Goal: Check status: Check status

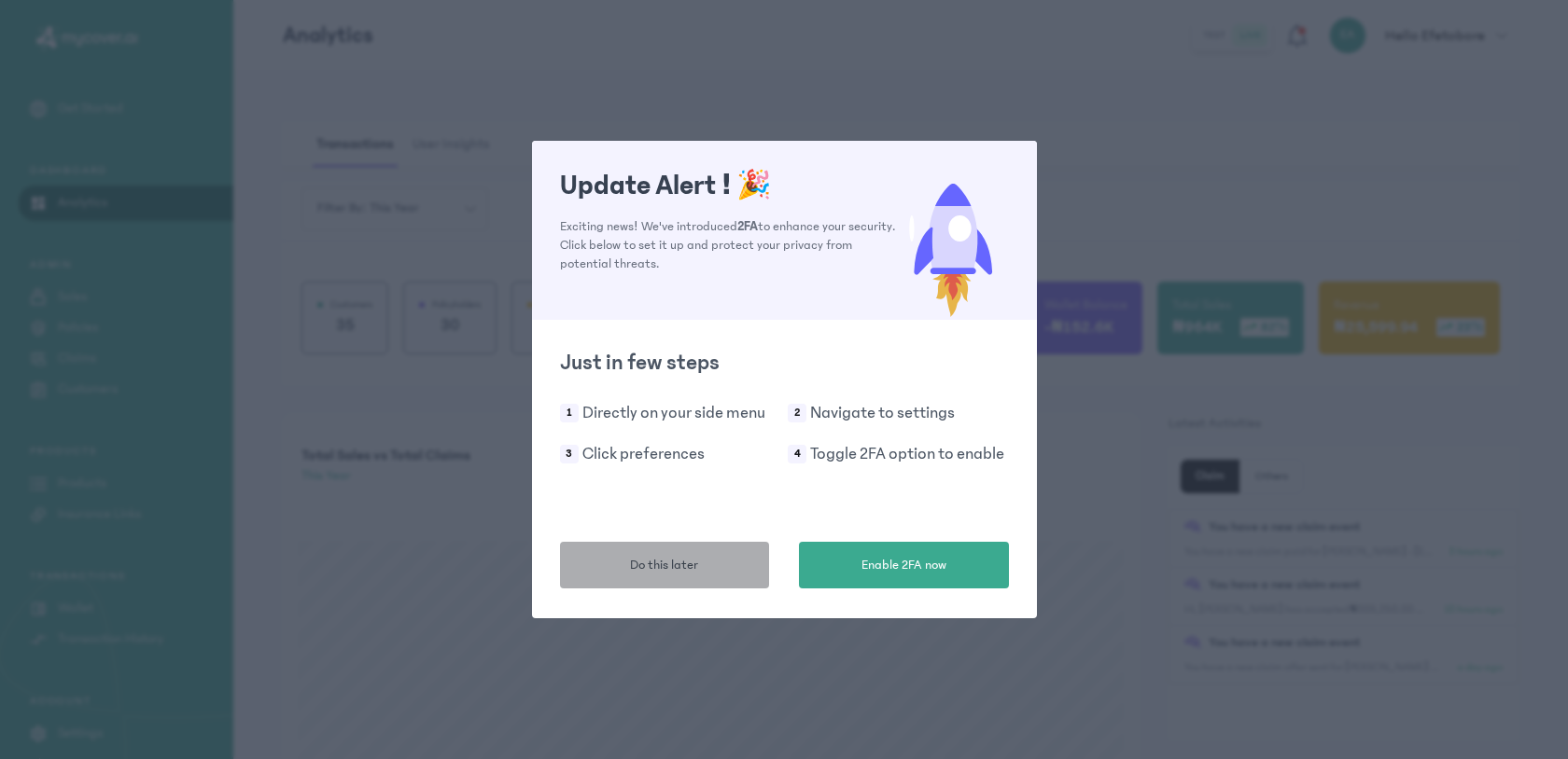
click at [648, 569] on span "Do this later" at bounding box center [664, 565] width 68 height 20
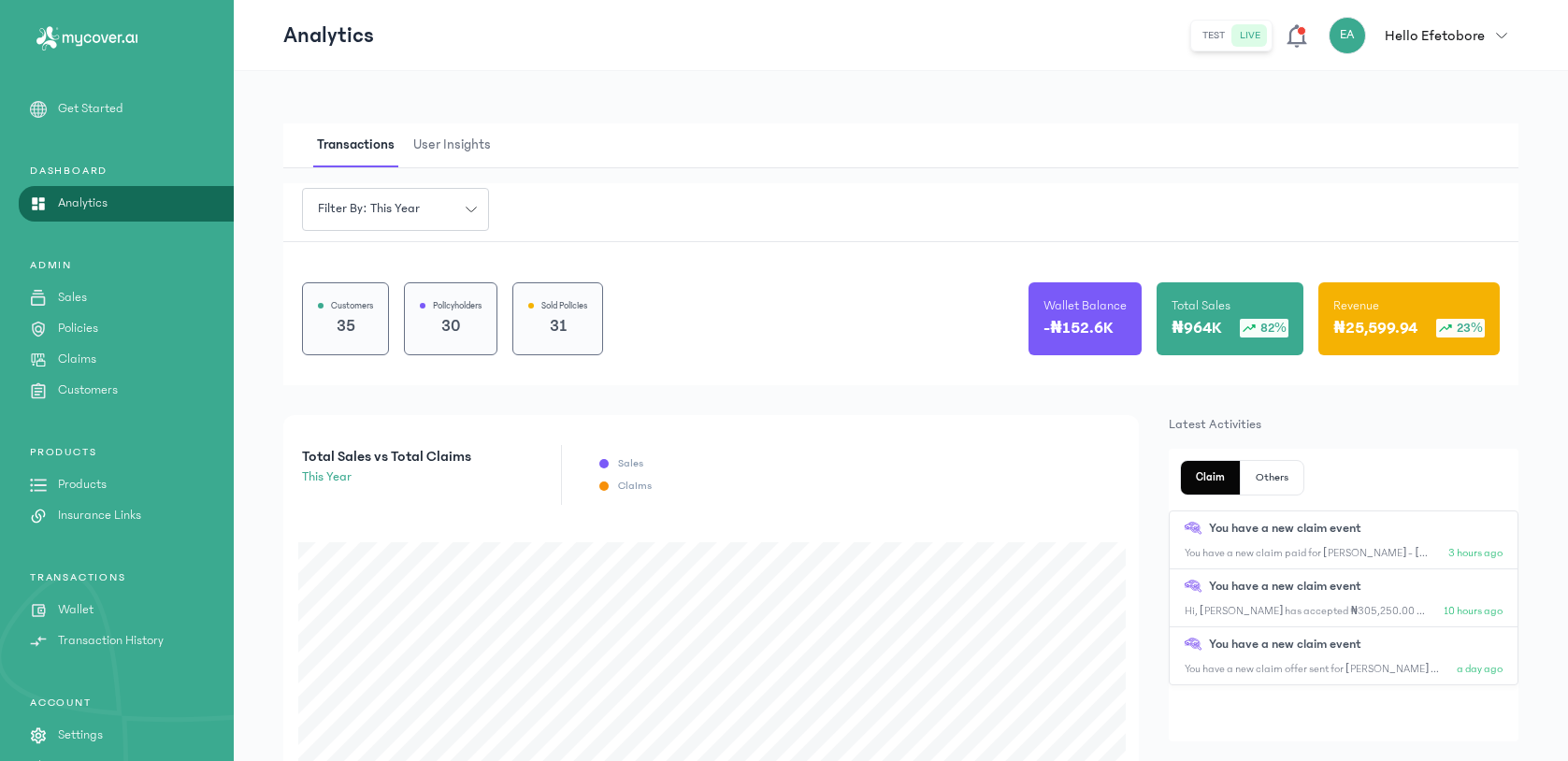
click at [72, 358] on p "Claims" at bounding box center [77, 359] width 38 height 20
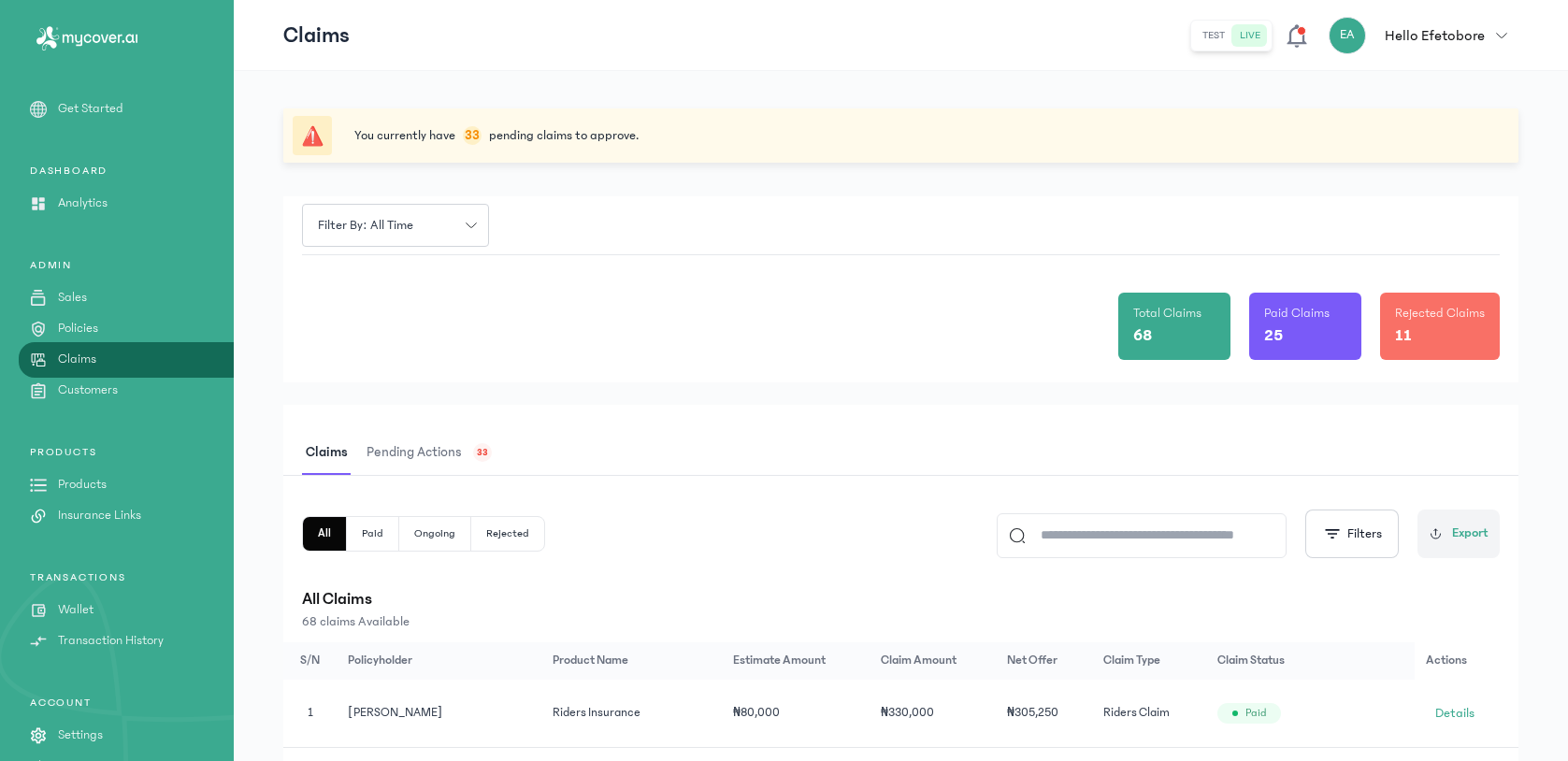
click at [445, 450] on span "Pending actions" at bounding box center [415, 453] width 103 height 44
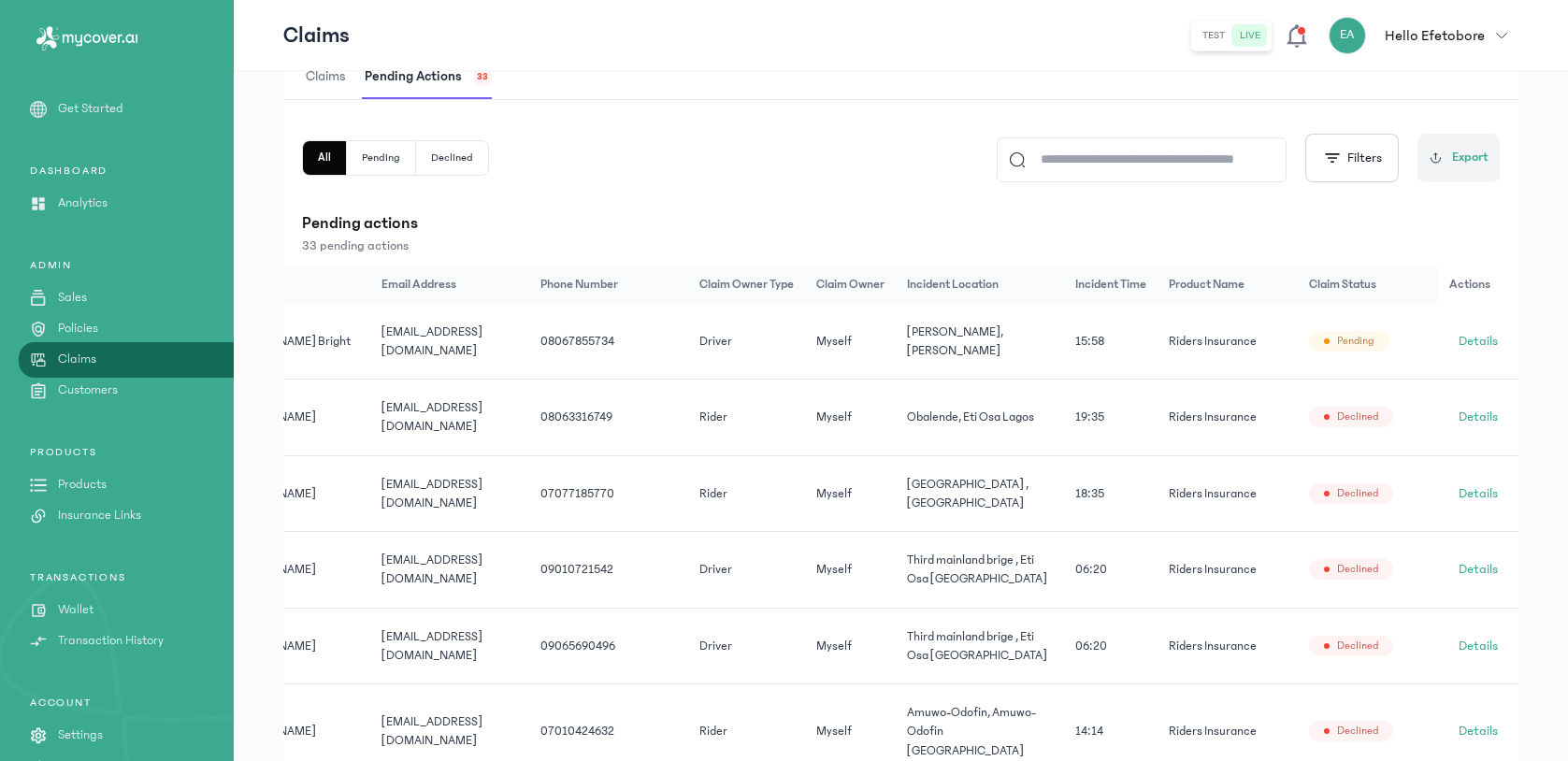
scroll to position [263, 0]
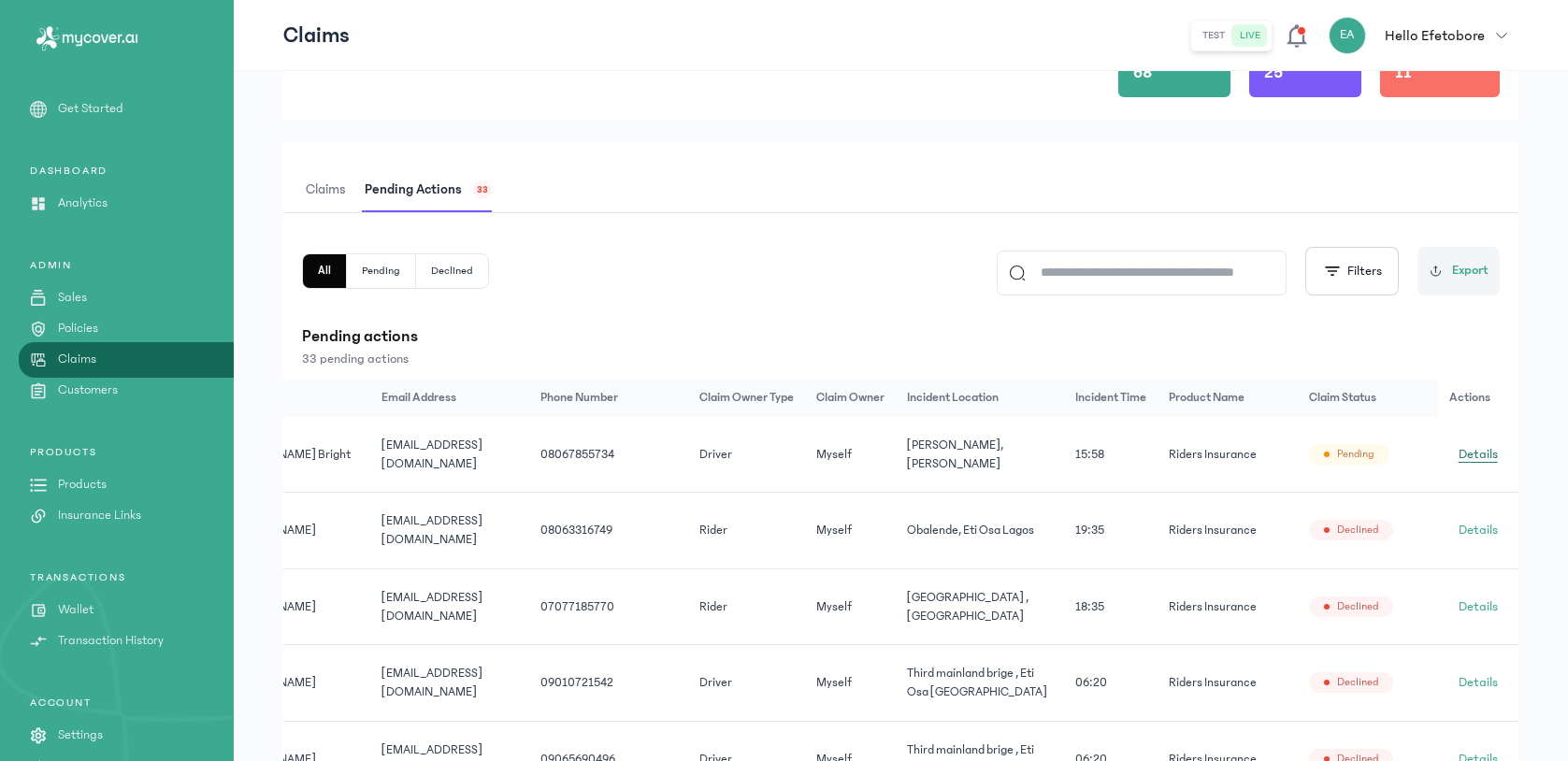
click at [1475, 454] on span "Details" at bounding box center [1478, 455] width 39 height 19
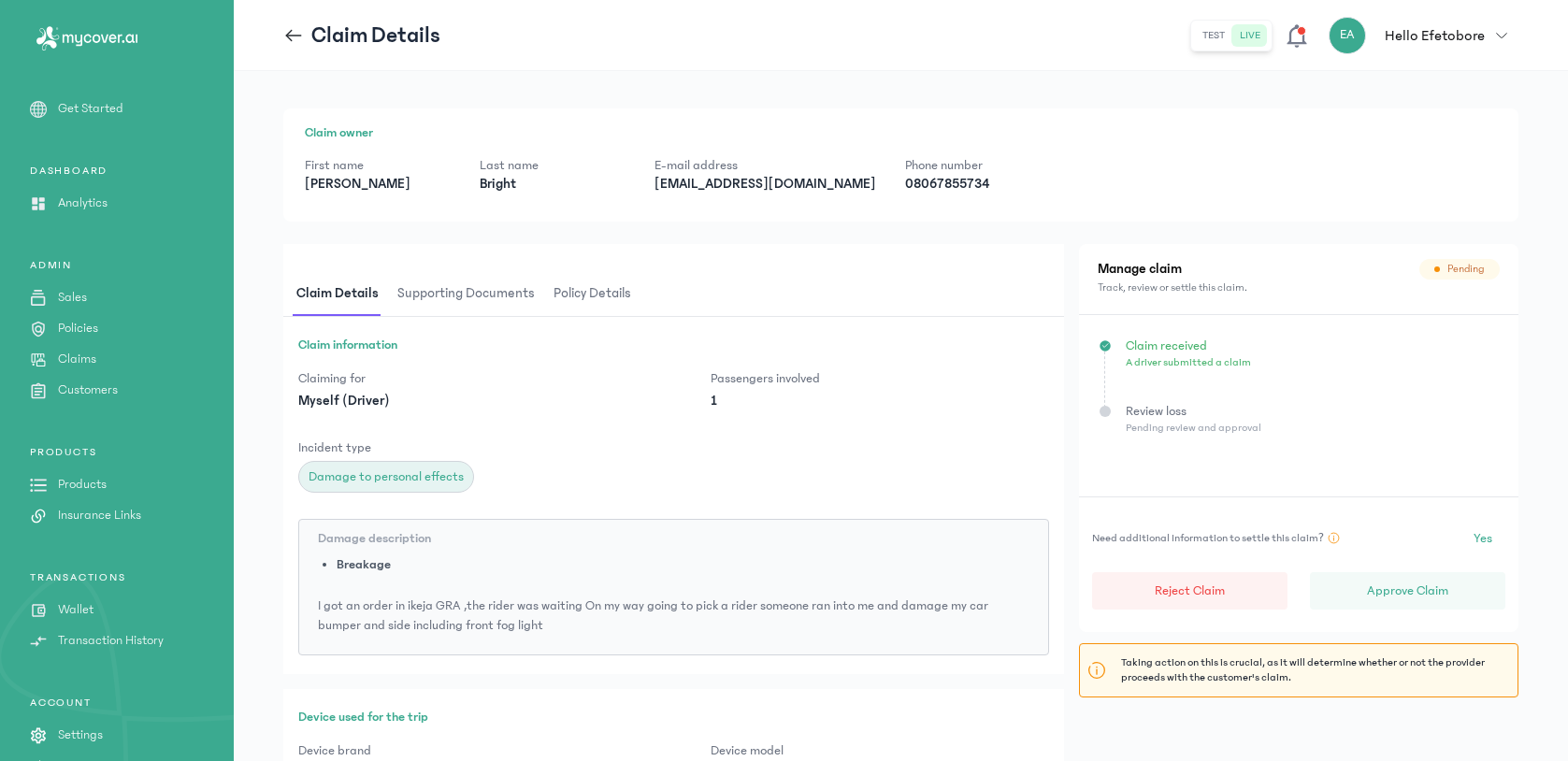
click at [570, 306] on span "Policy details" at bounding box center [592, 294] width 85 height 44
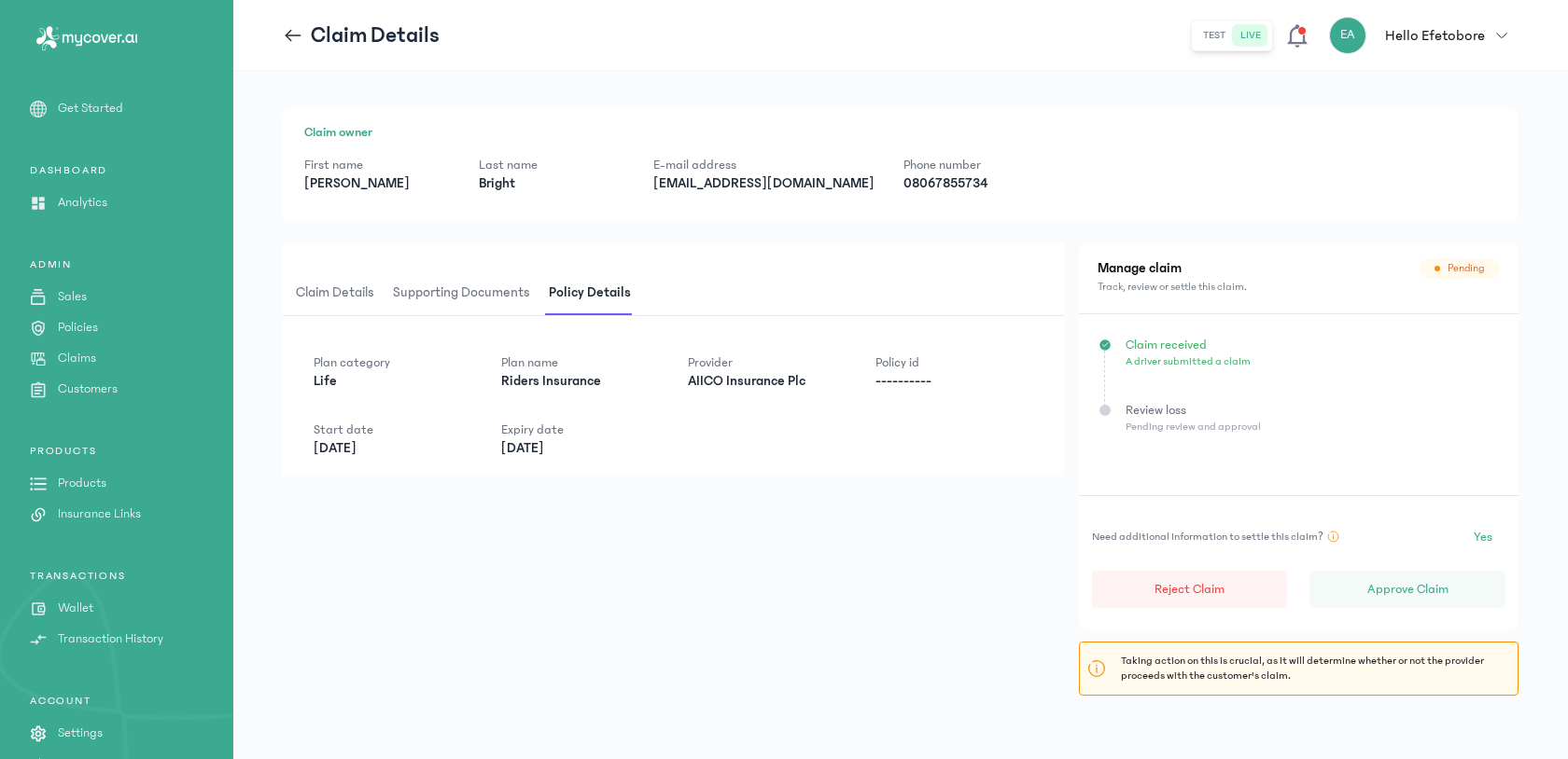
click at [496, 307] on span "Supporting documents" at bounding box center [462, 293] width 145 height 44
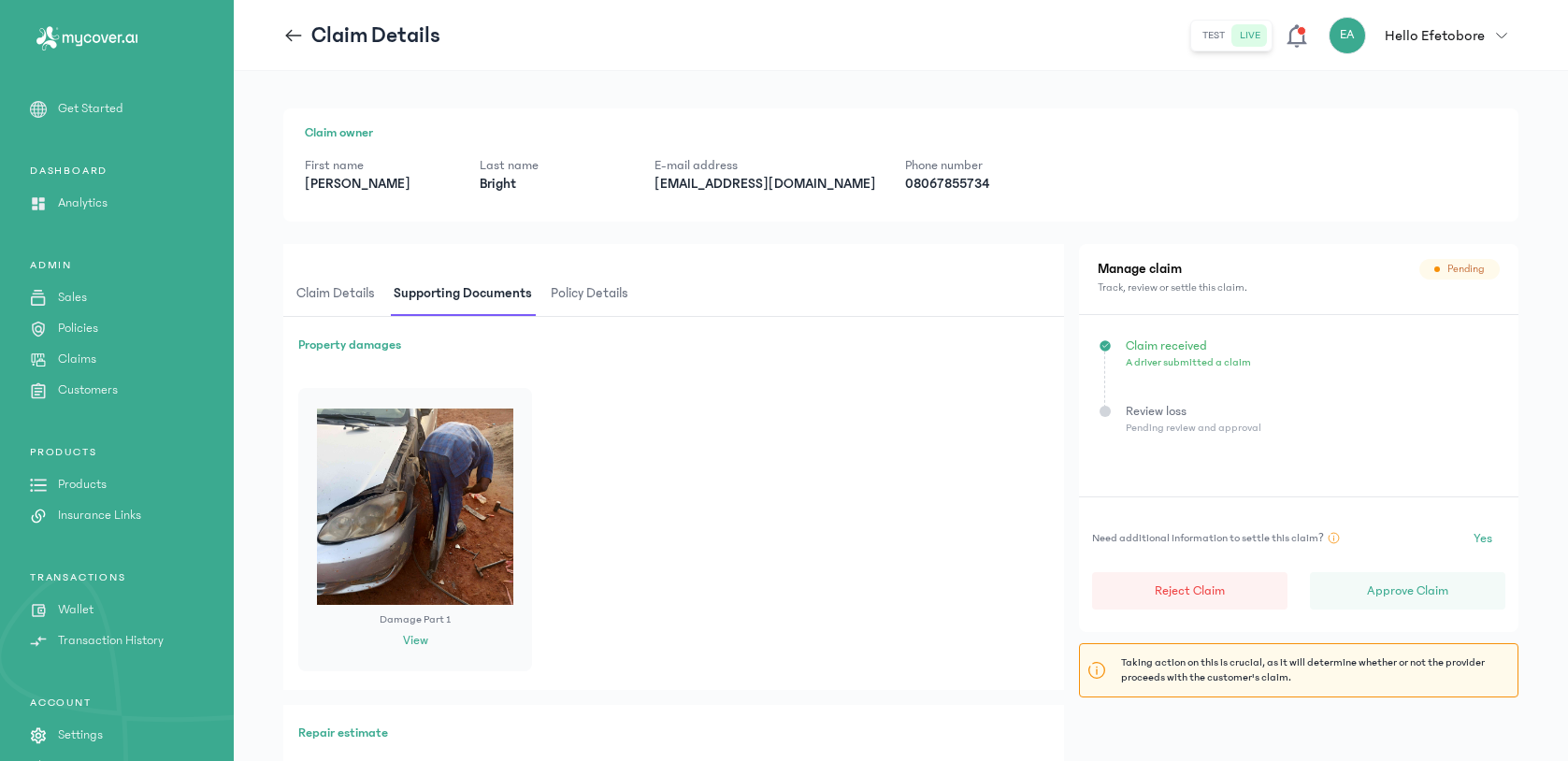
click at [354, 296] on span "Claim details" at bounding box center [336, 294] width 86 height 44
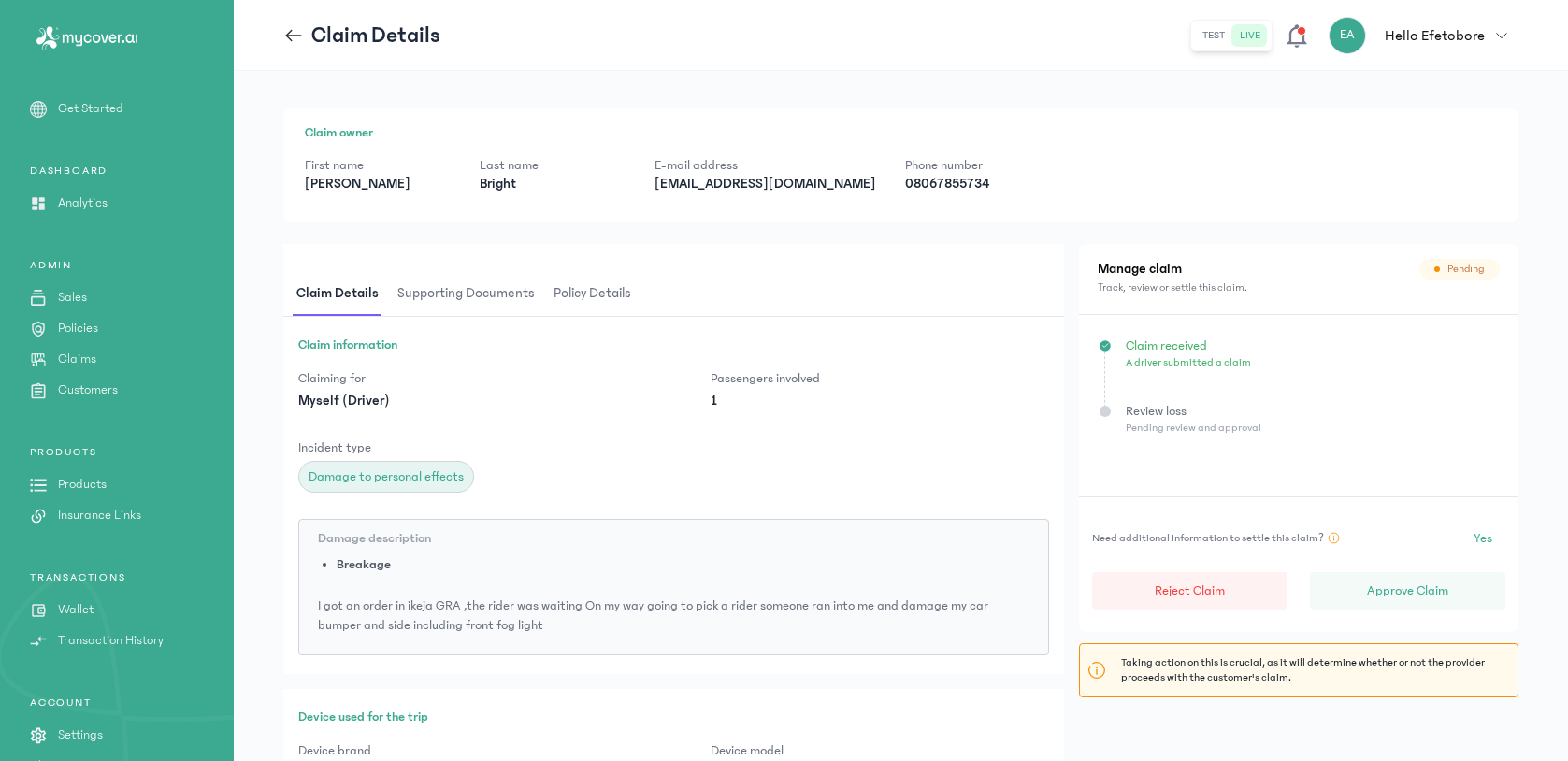
click at [716, 188] on p "[EMAIL_ADDRESS][DOMAIN_NAME]" at bounding box center [764, 184] width 220 height 19
copy p "[EMAIL_ADDRESS][DOMAIN_NAME]"
